Goal: Ask a question

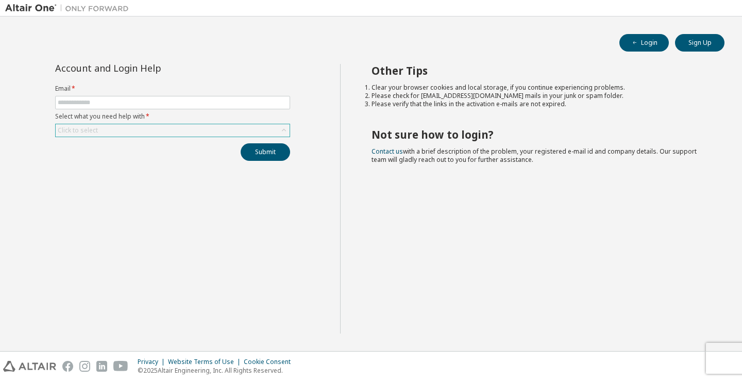
click at [90, 129] on div "Click to select" at bounding box center [78, 130] width 40 height 8
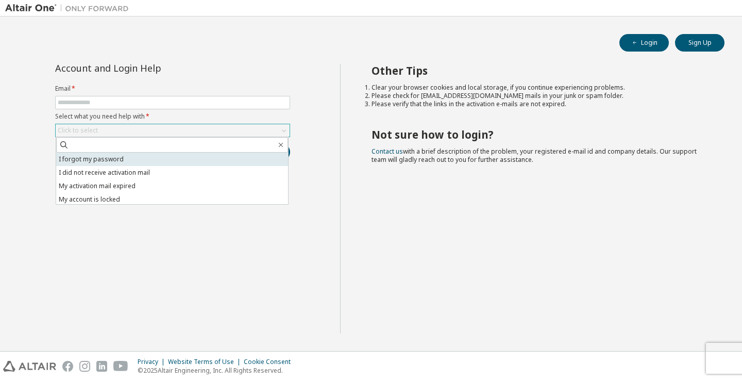
click at [84, 161] on li "I forgot my password" at bounding box center [172, 159] width 232 height 13
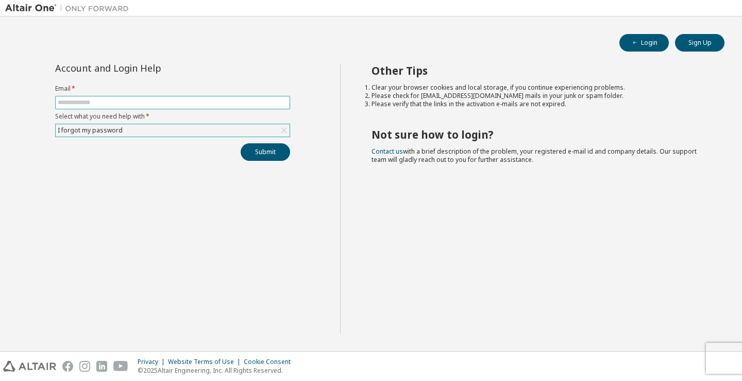
click at [82, 105] on input "text" at bounding box center [173, 102] width 230 height 8
type input "**********"
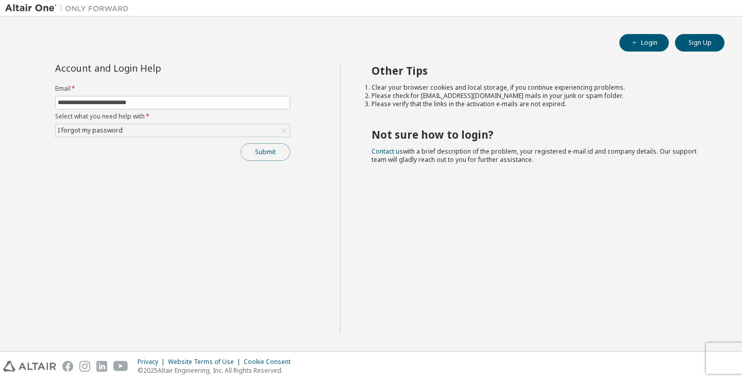
click at [248, 152] on button "Submit" at bounding box center [265, 152] width 49 height 18
click at [156, 126] on div "I forgot my password" at bounding box center [173, 130] width 234 height 12
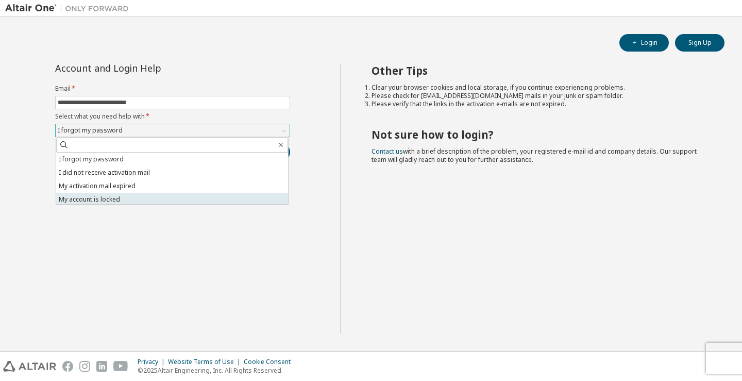
scroll to position [29, 0]
click at [121, 200] on li "I don't know but can't login" at bounding box center [172, 197] width 232 height 13
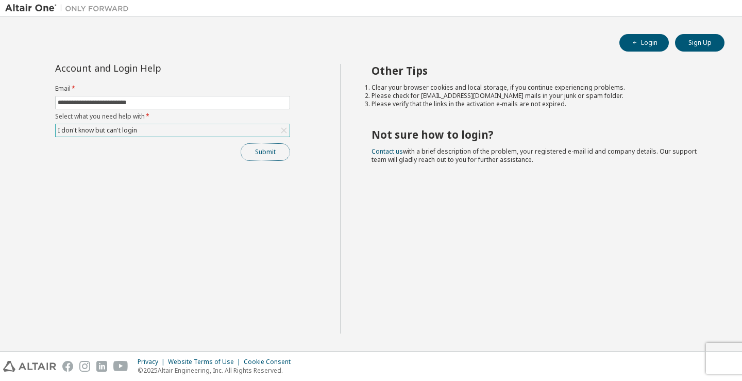
click at [255, 150] on button "Submit" at bounding box center [265, 152] width 49 height 18
